Goal: Information Seeking & Learning: Check status

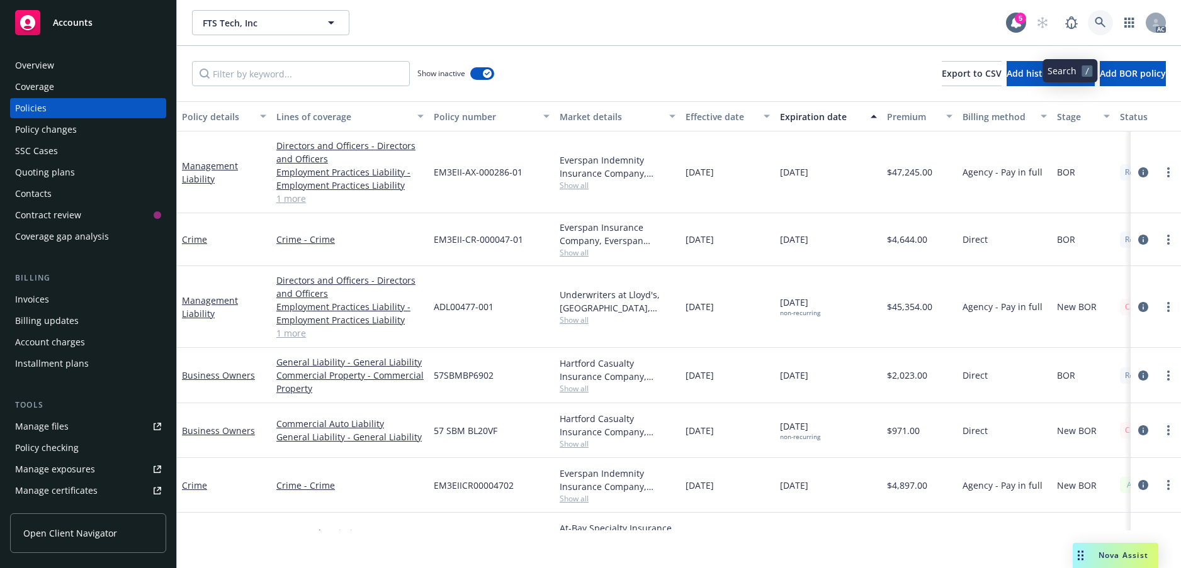
click at [1094, 28] on icon at bounding box center [1099, 22] width 11 height 11
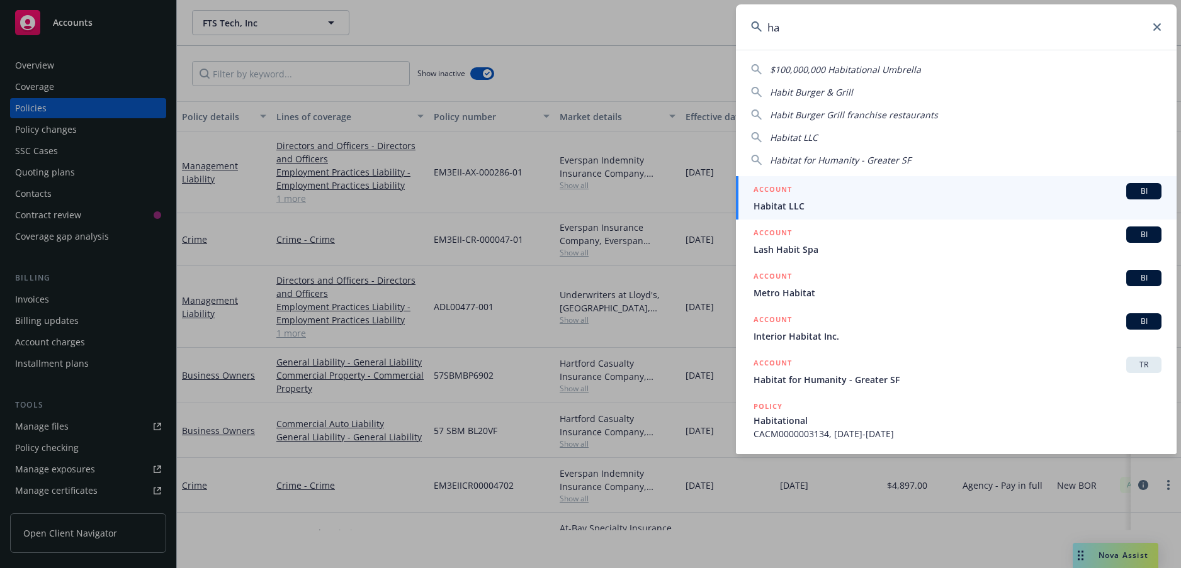
type input "h"
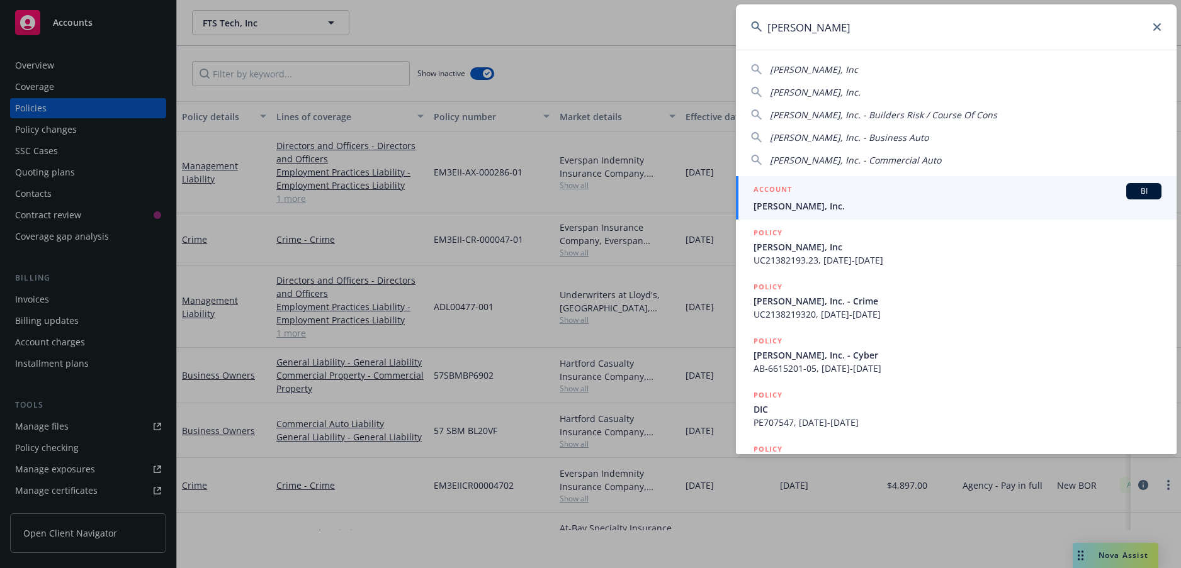
type input "[PERSON_NAME]"
click at [829, 208] on span "[PERSON_NAME], Inc." at bounding box center [957, 205] width 408 height 13
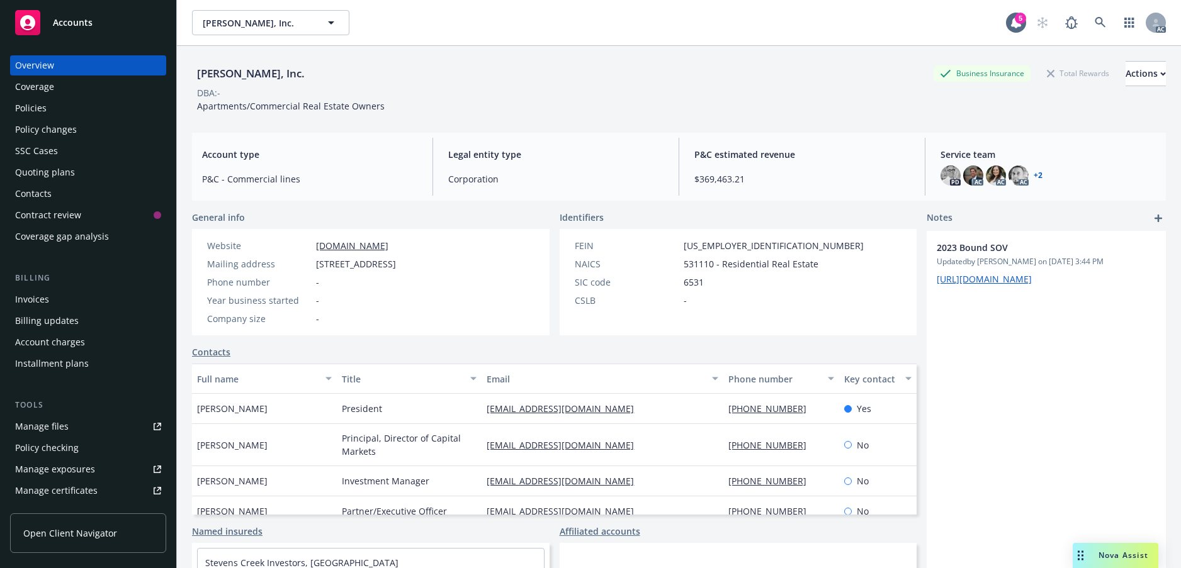
click at [45, 118] on div "Policies" at bounding box center [30, 108] width 31 height 20
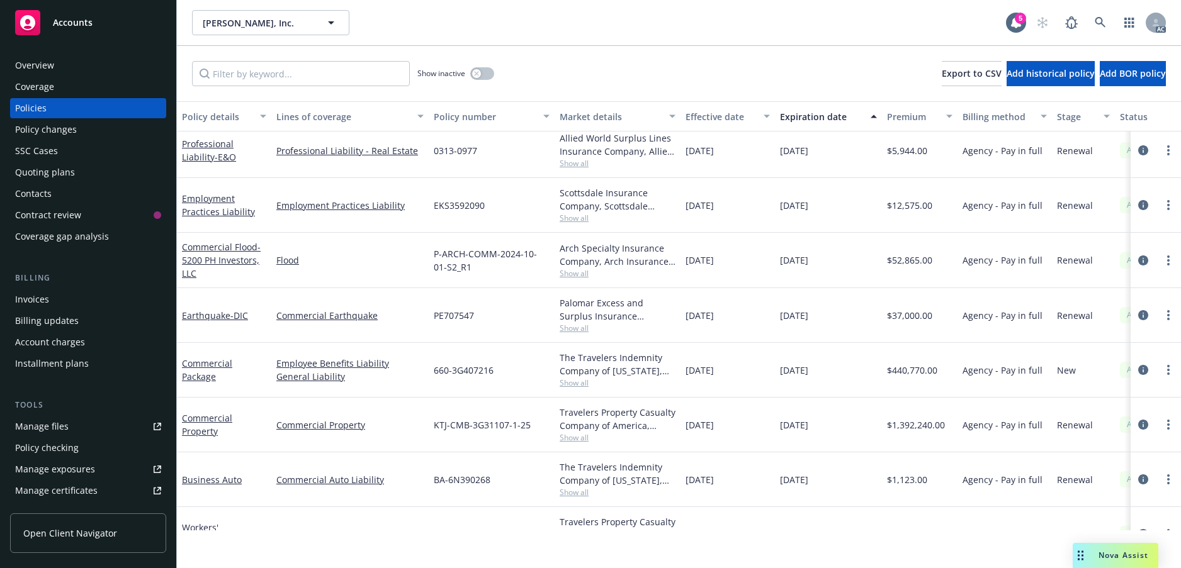
scroll to position [1888, 0]
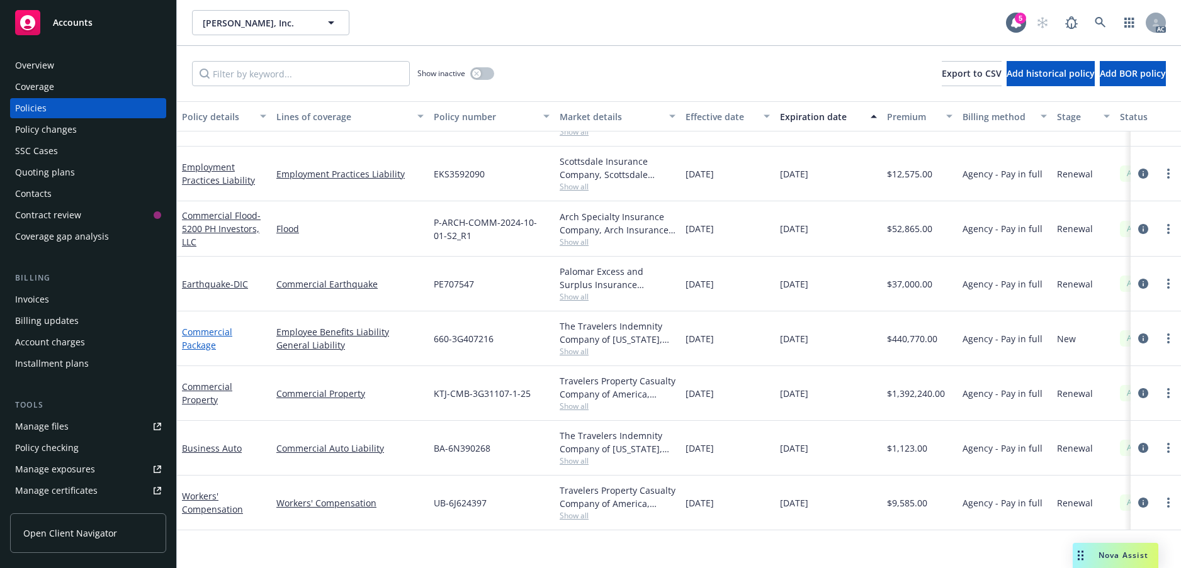
click at [205, 351] on link "Commercial Package" at bounding box center [207, 338] width 50 height 25
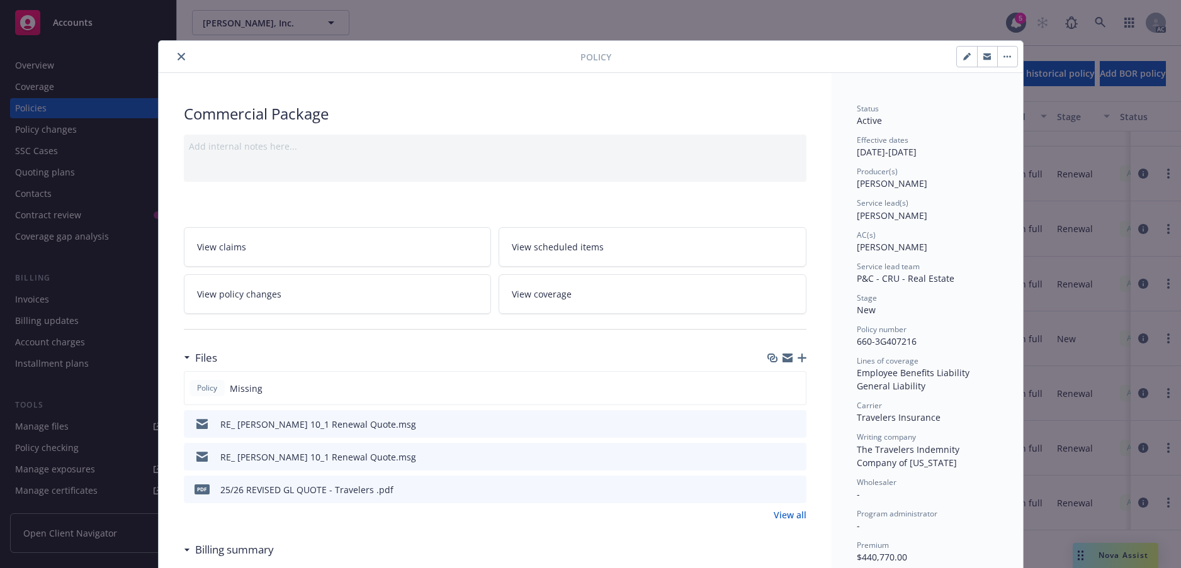
click at [186, 64] on button "close" at bounding box center [181, 56] width 15 height 15
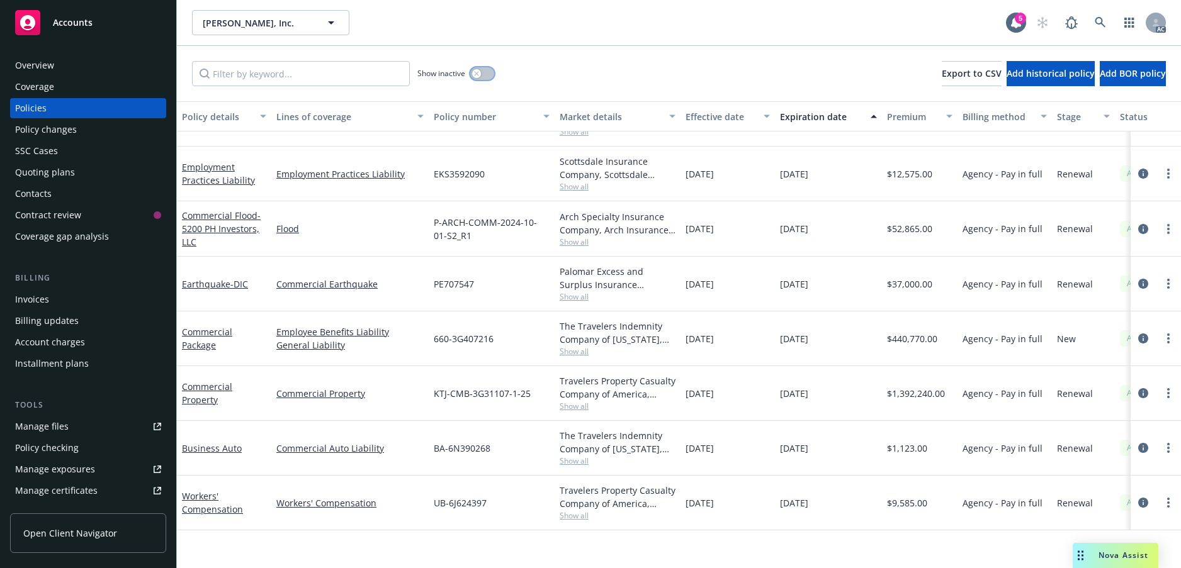
click at [478, 76] on icon "button" at bounding box center [476, 73] width 4 height 4
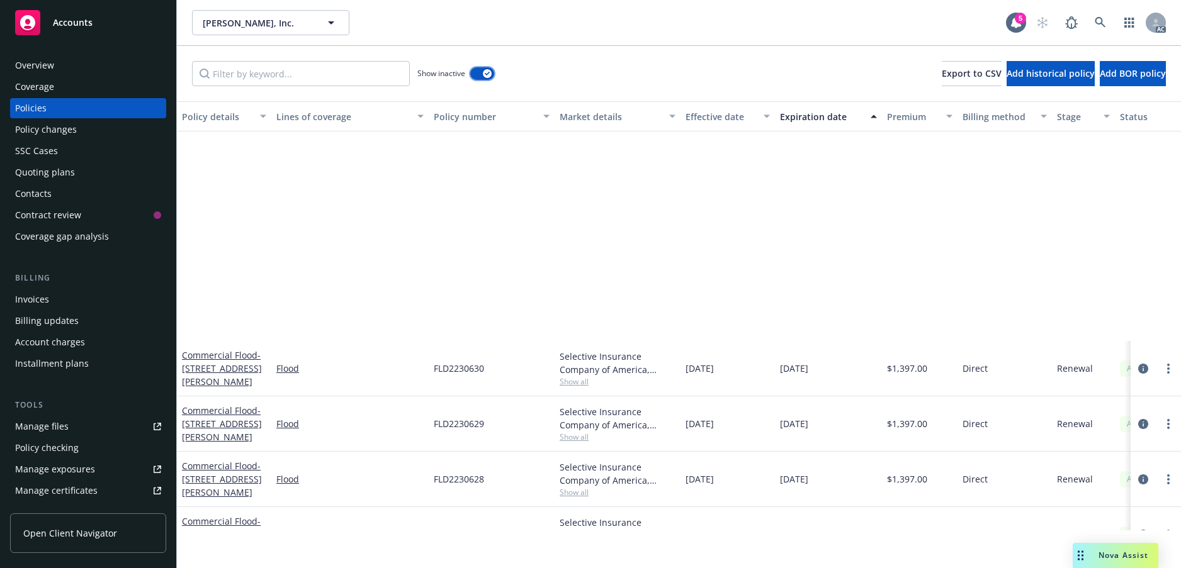
scroll to position [17247, 0]
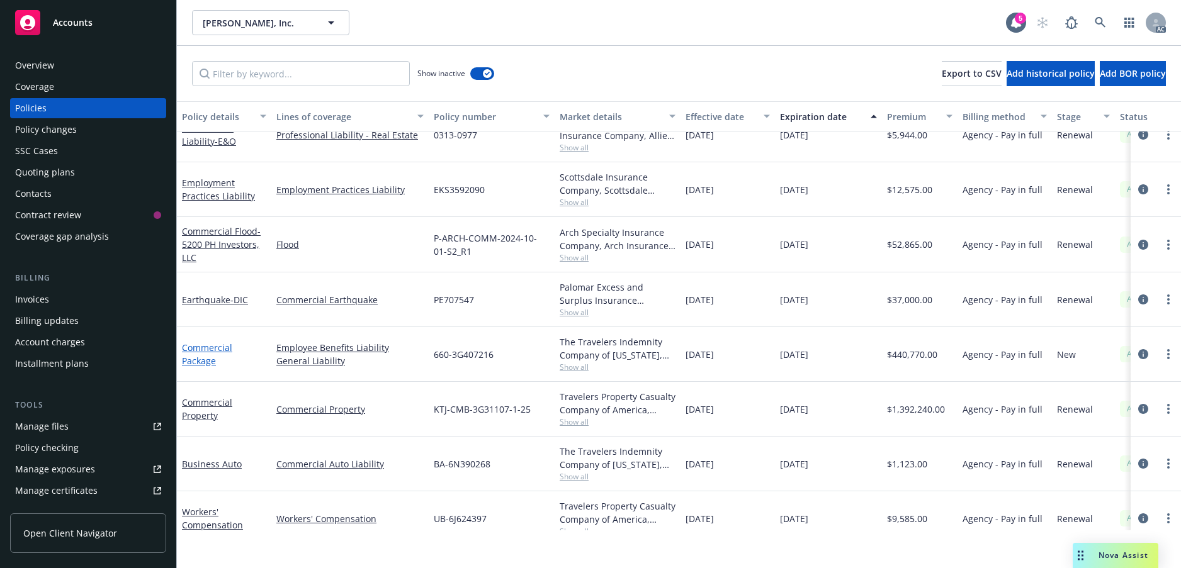
click at [194, 367] on link "Commercial Package" at bounding box center [207, 354] width 50 height 25
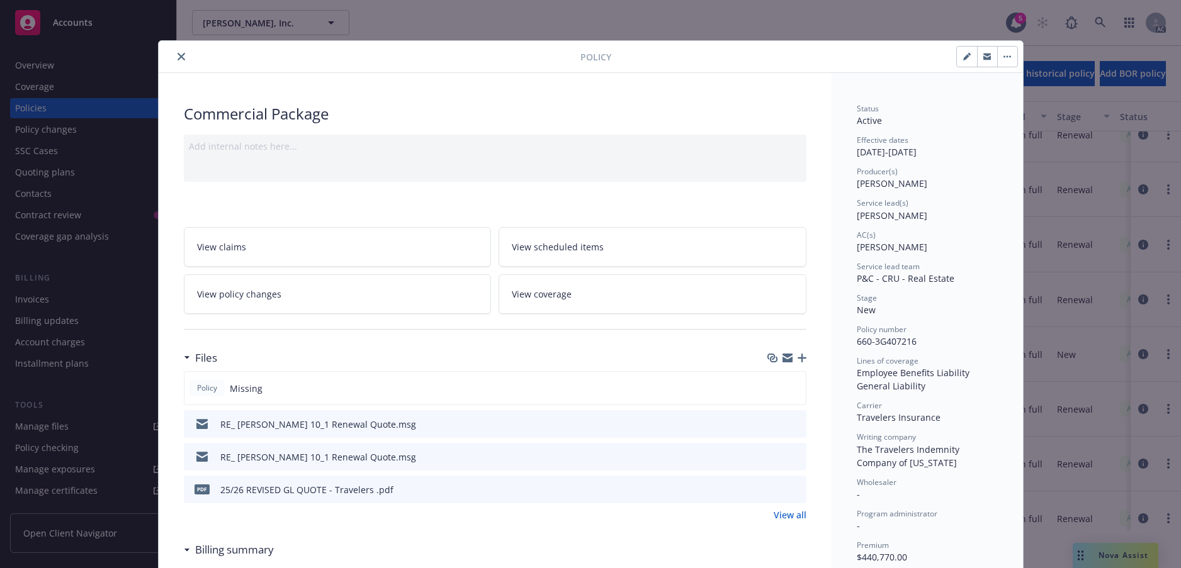
scroll to position [38, 0]
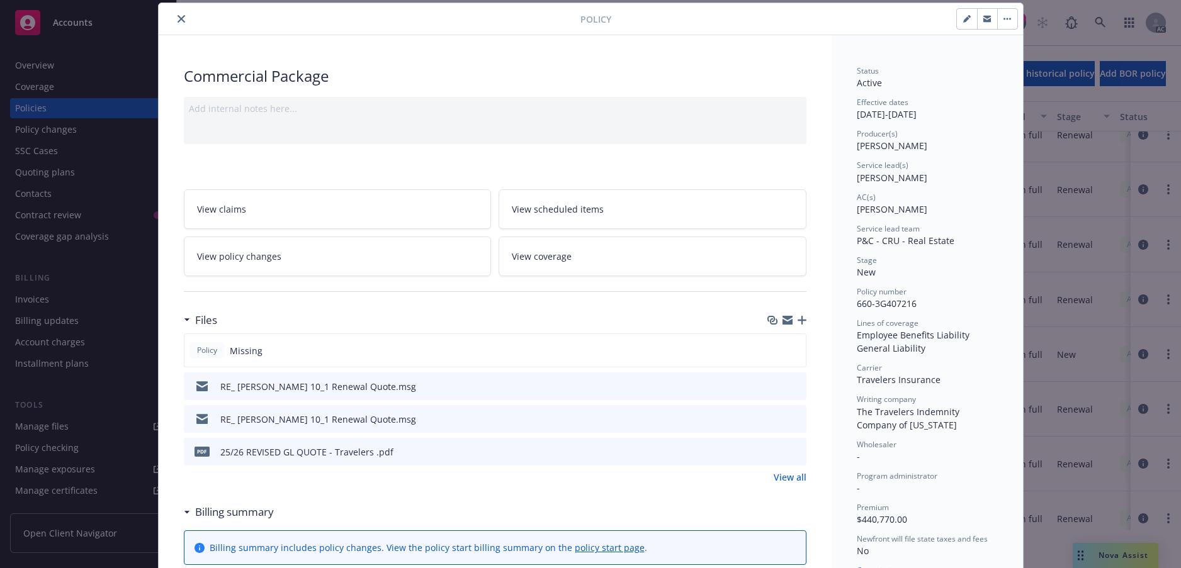
click at [184, 26] on button "close" at bounding box center [181, 18] width 15 height 15
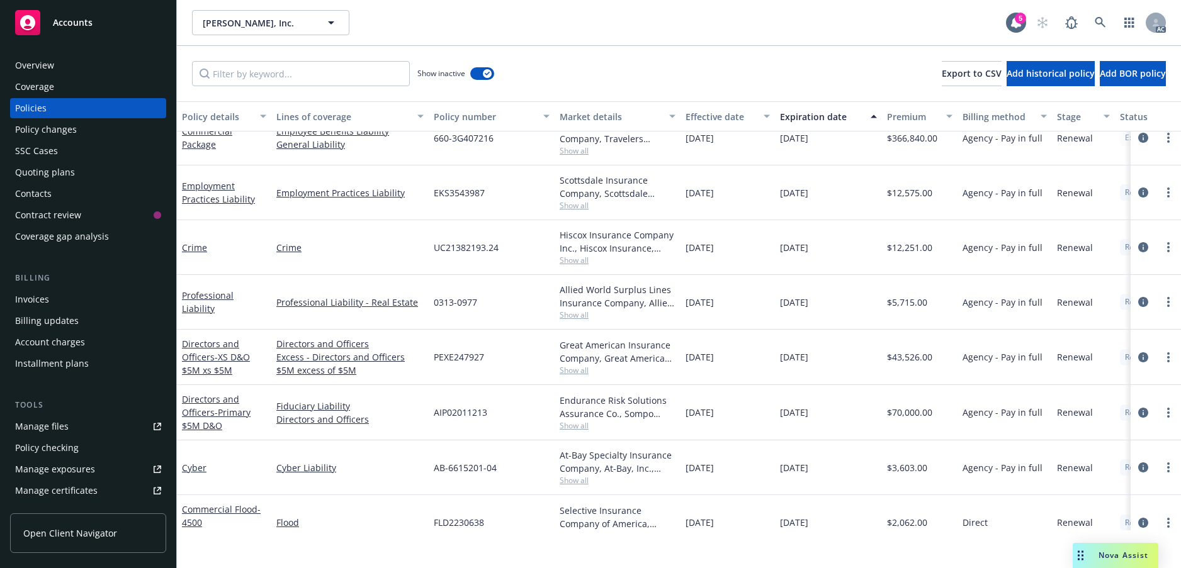
scroll to position [13722, 0]
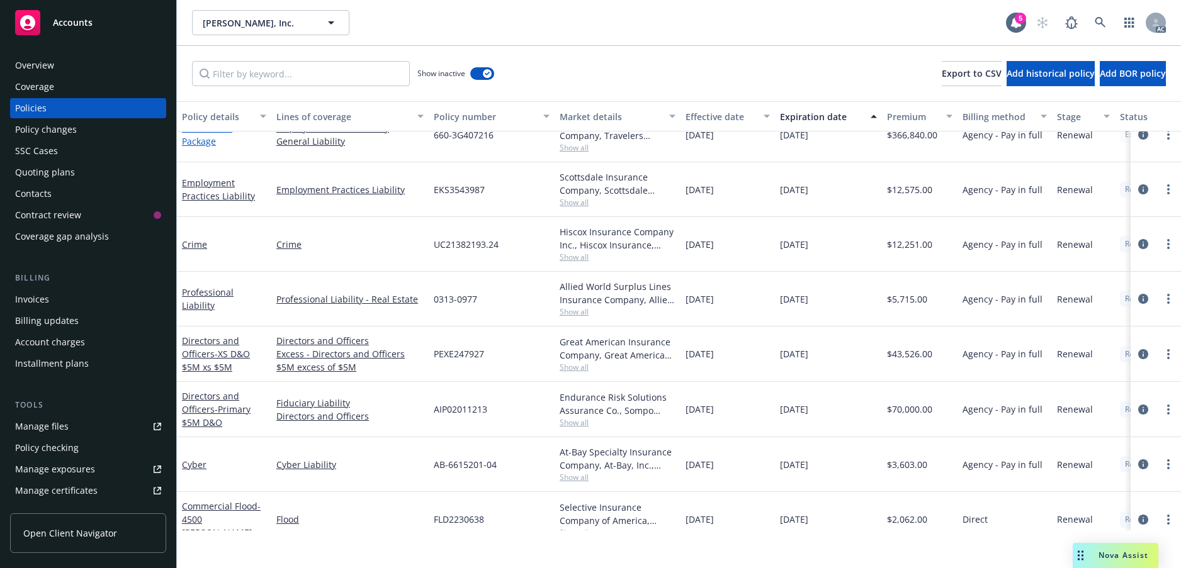
click at [196, 147] on link "Commercial Package" at bounding box center [207, 134] width 50 height 25
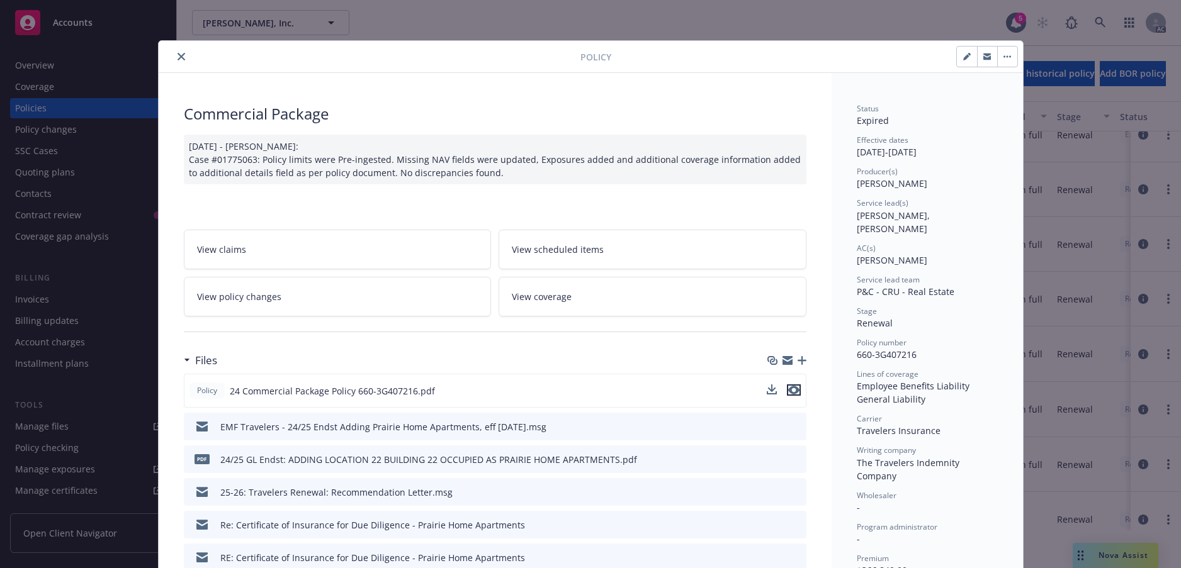
click at [789, 395] on icon "preview file" at bounding box center [793, 390] width 11 height 9
click at [189, 64] on button "close" at bounding box center [181, 56] width 15 height 15
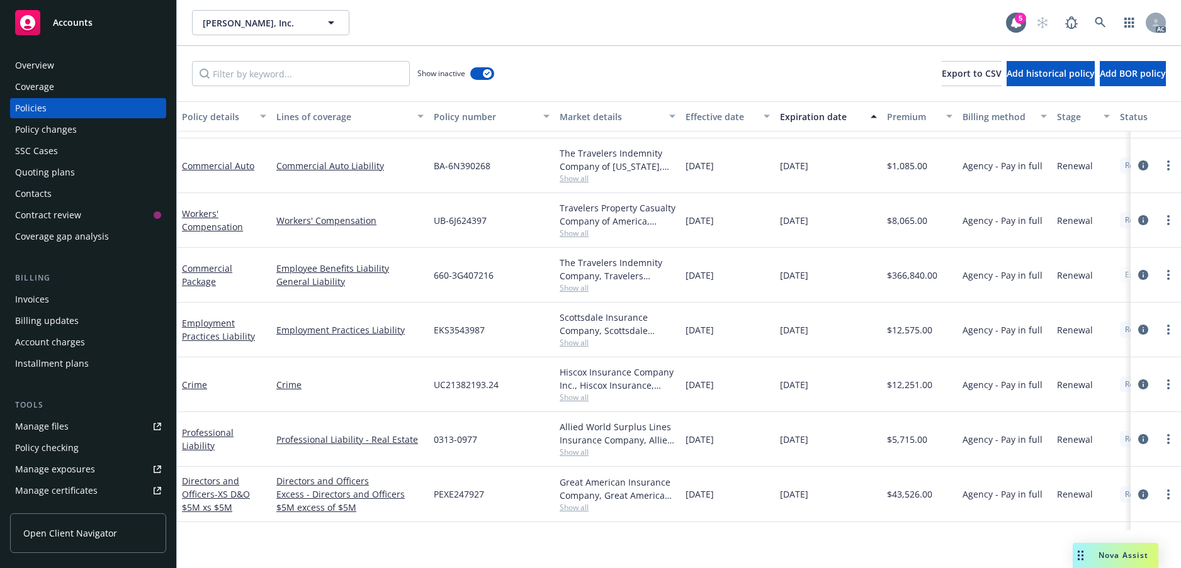
scroll to position [13534, 0]
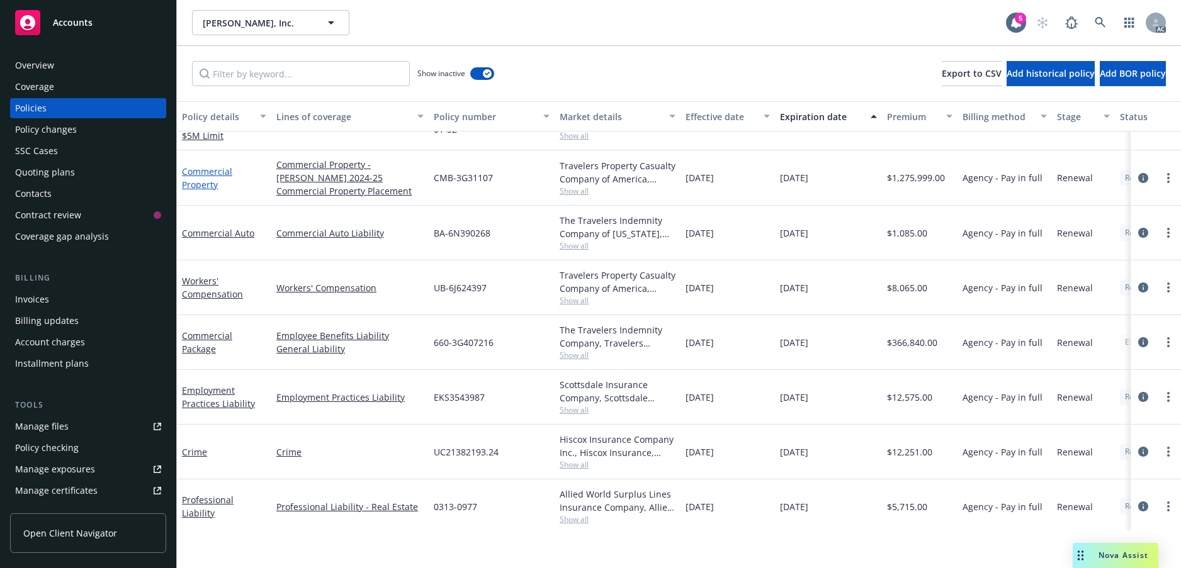
click at [204, 191] on link "Commercial Property" at bounding box center [207, 178] width 50 height 25
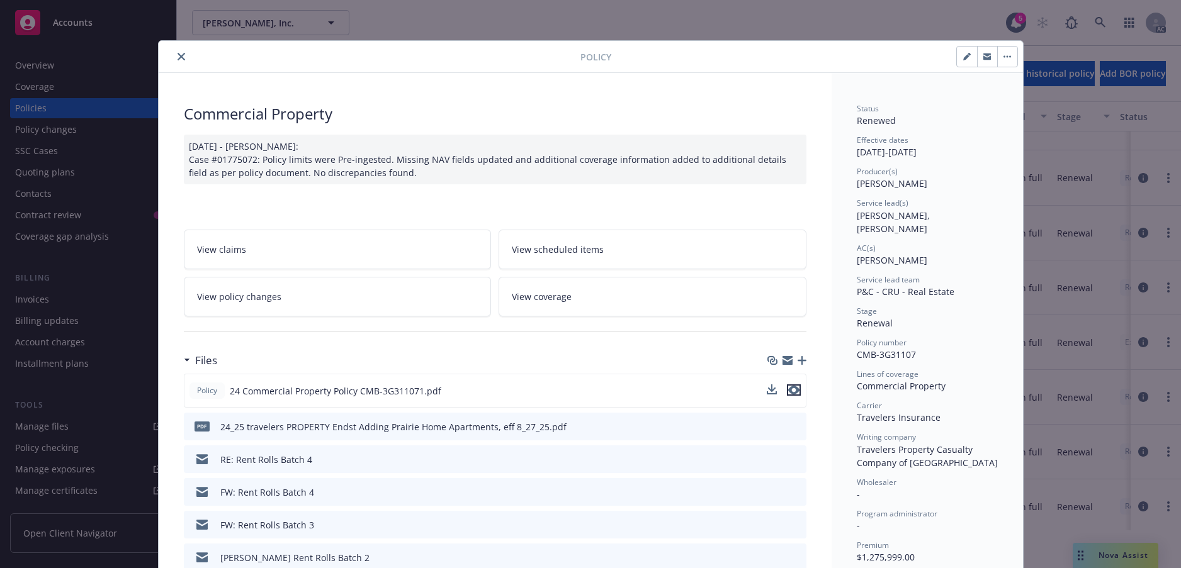
click at [790, 395] on icon "preview file" at bounding box center [793, 390] width 11 height 9
click at [189, 64] on button "close" at bounding box center [181, 56] width 15 height 15
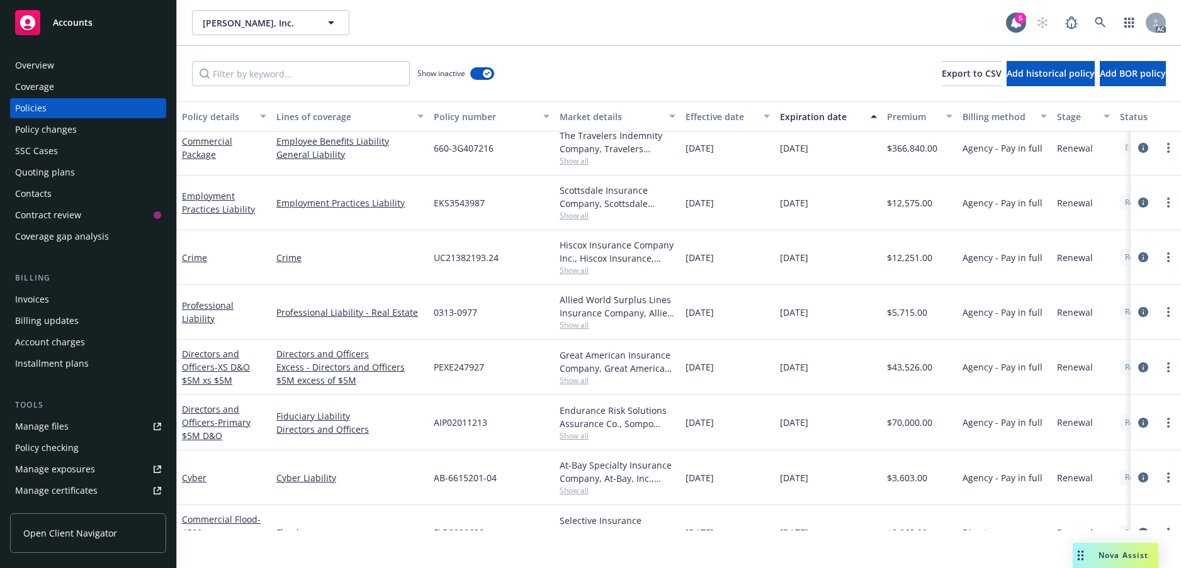
scroll to position [13722, 0]
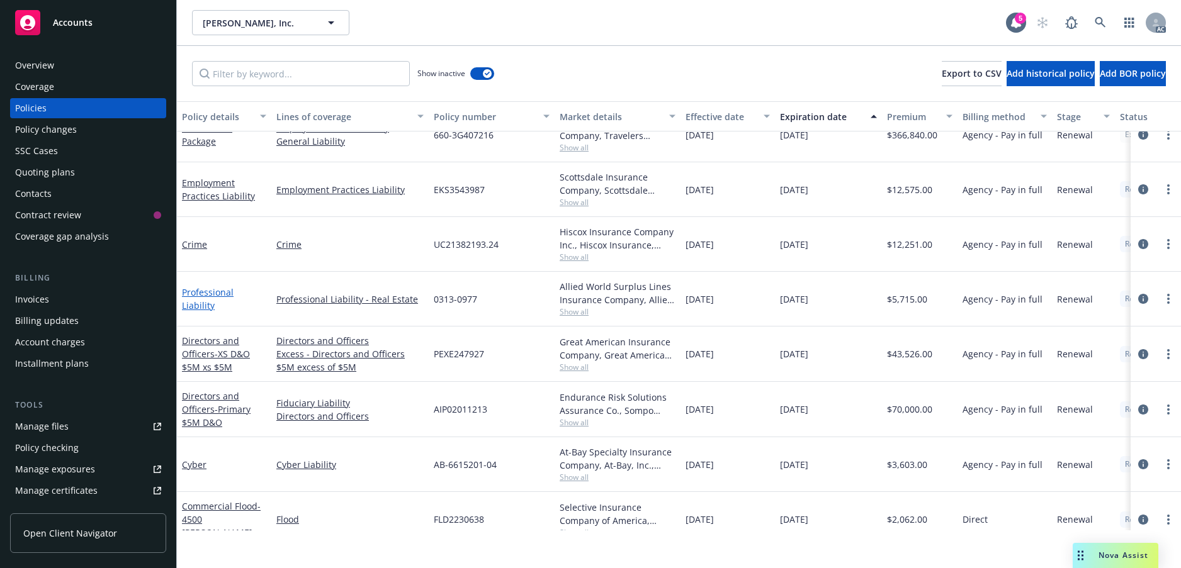
click at [207, 312] on link "Professional Liability" at bounding box center [208, 298] width 52 height 25
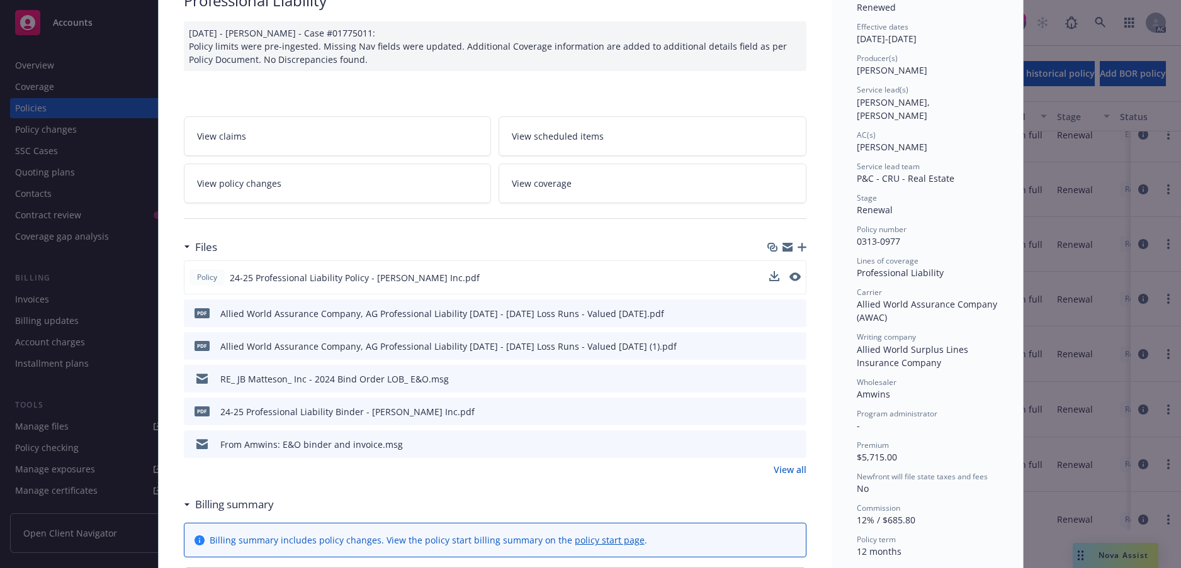
scroll to position [126, 0]
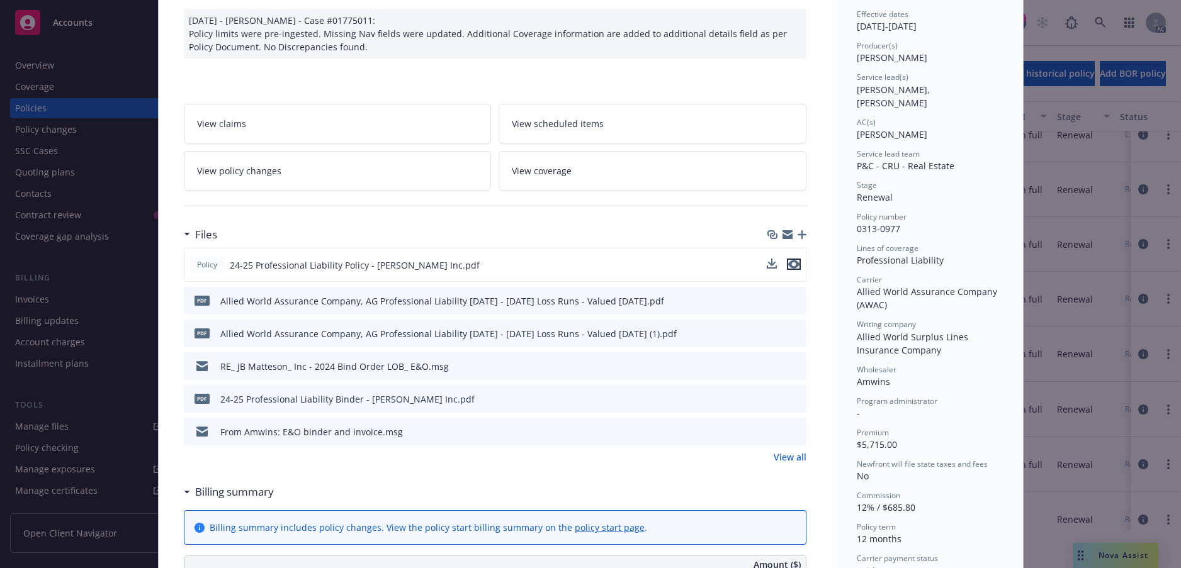
click at [788, 269] on icon "preview file" at bounding box center [793, 264] width 11 height 9
